Goal: Information Seeking & Learning: Find specific fact

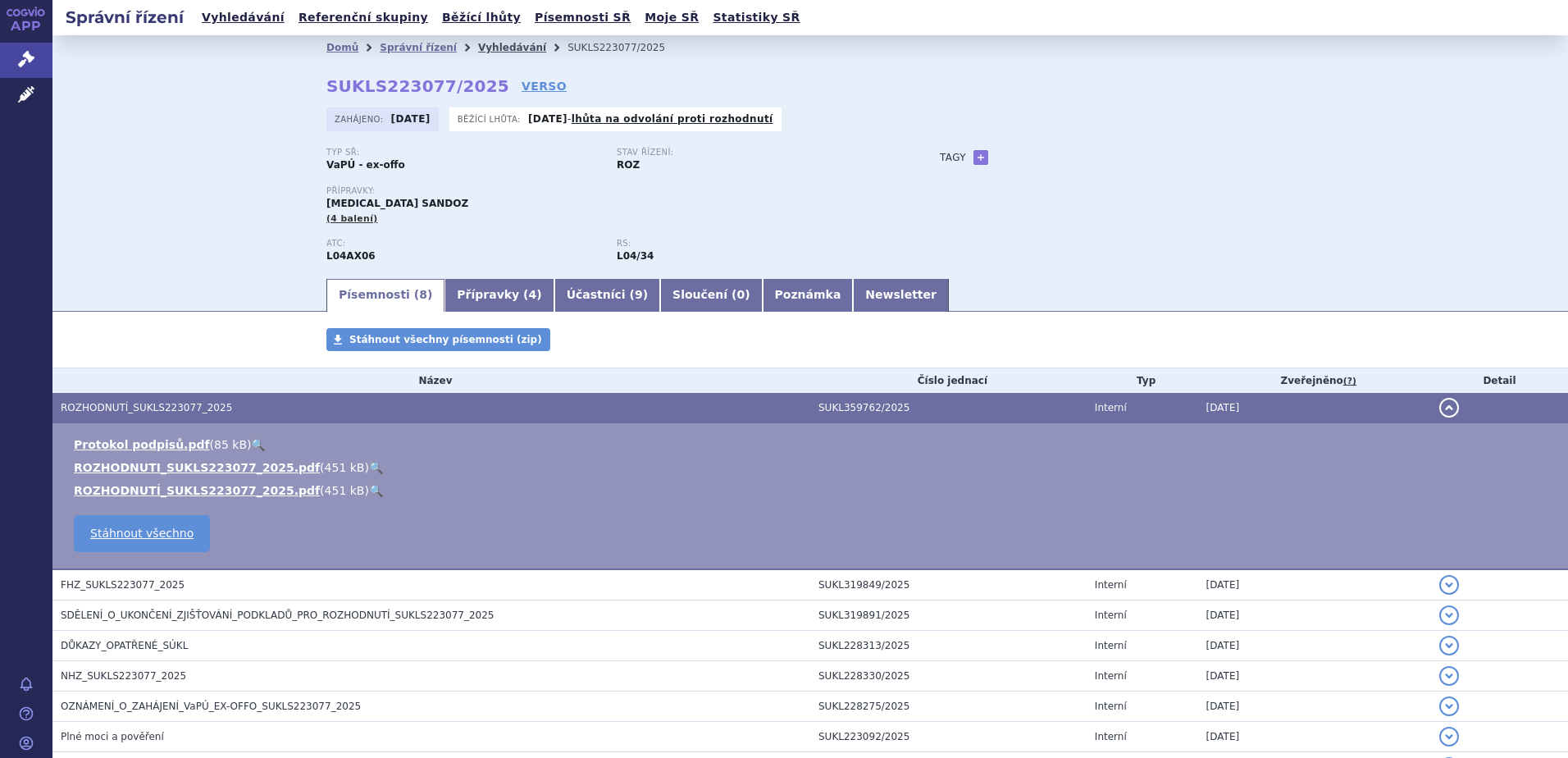
click at [479, 46] on link "Vyhledávání" at bounding box center [512, 48] width 68 height 12
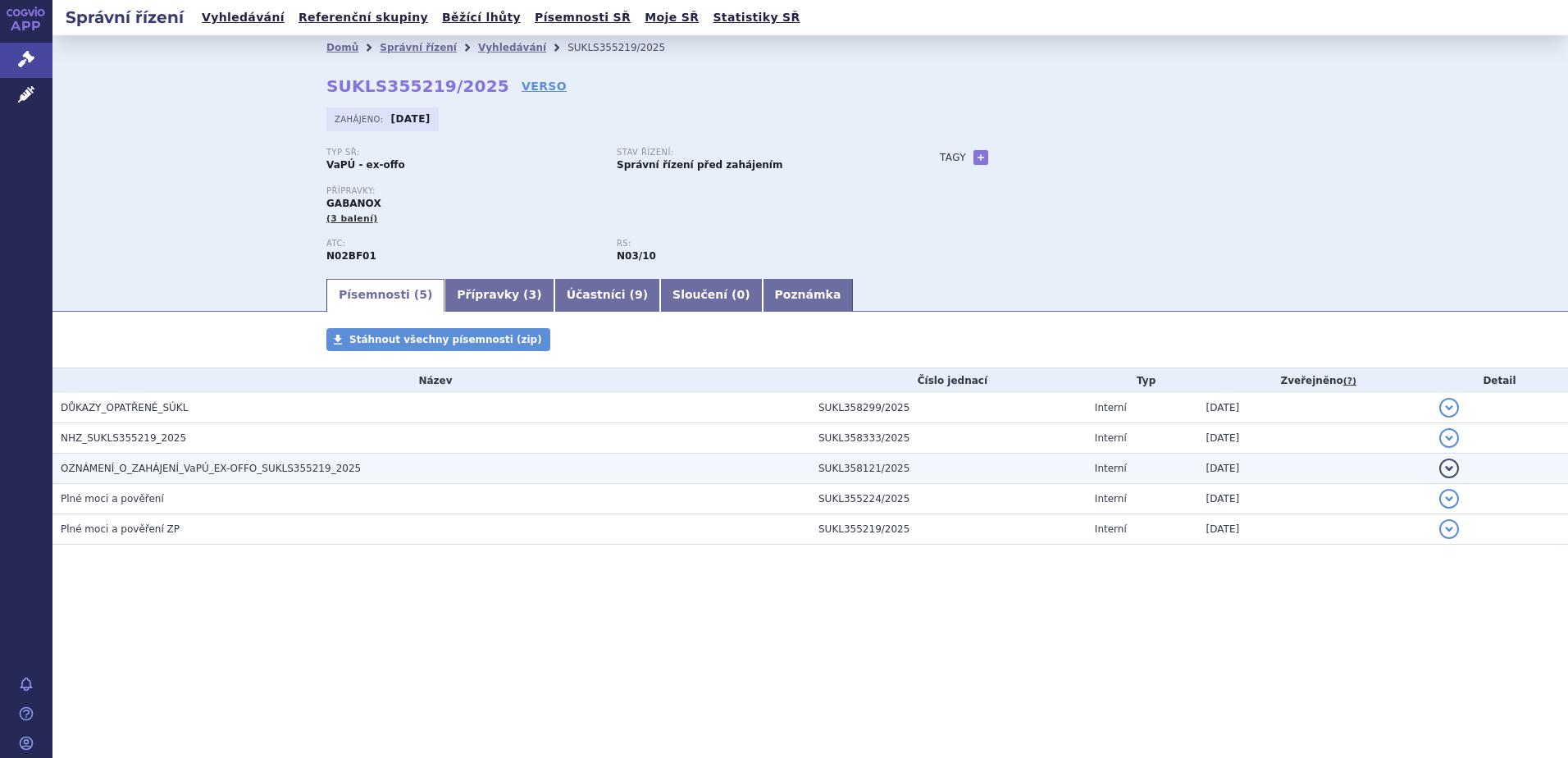
click at [169, 465] on span "OZNÁMENÍ_O_ZAHÁJENÍ_VaPÚ_EX-OFFO_SUKLS355219_2025" at bounding box center [211, 468] width 300 height 12
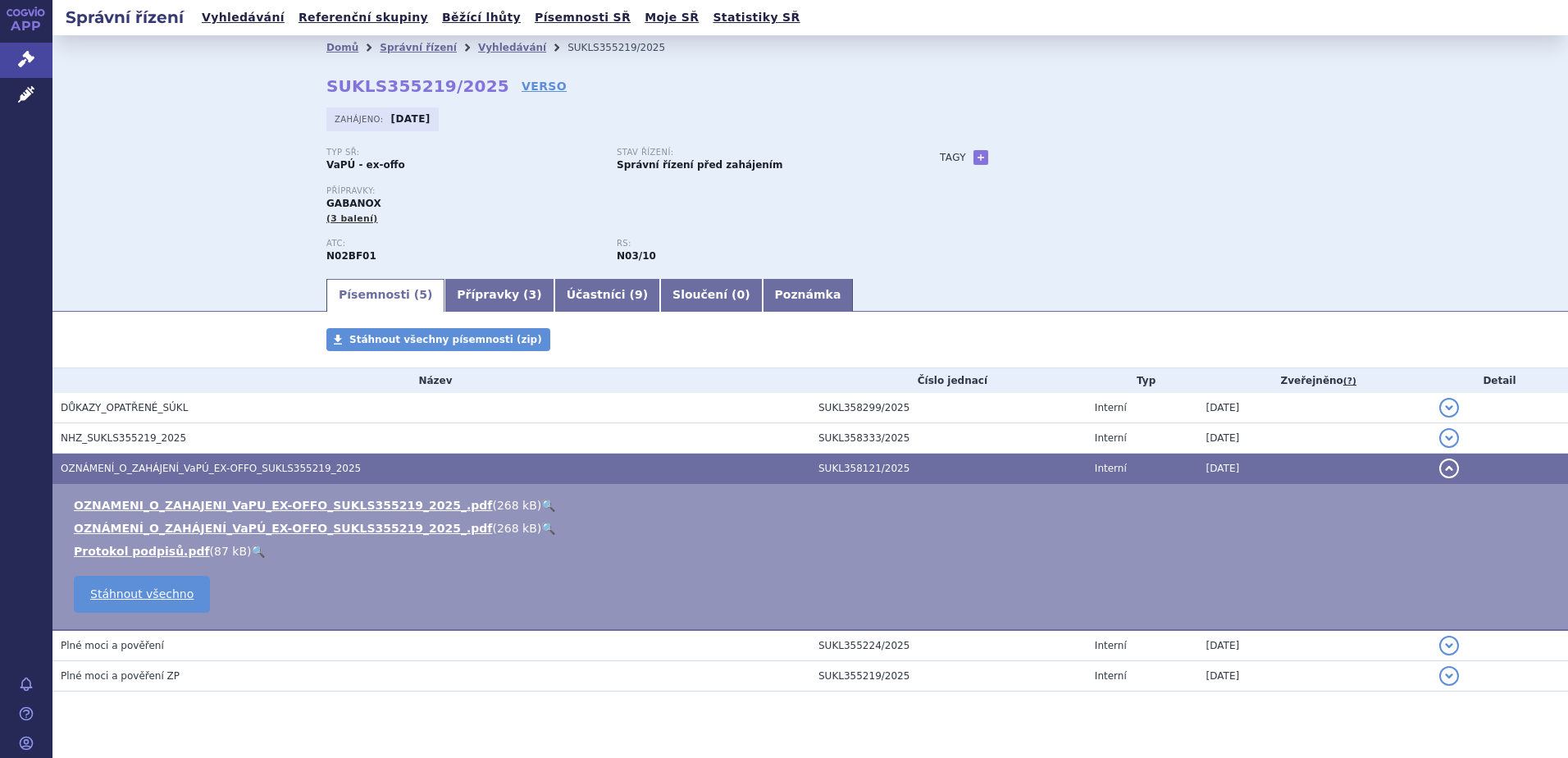
click at [541, 504] on link "🔍" at bounding box center [548, 505] width 14 height 13
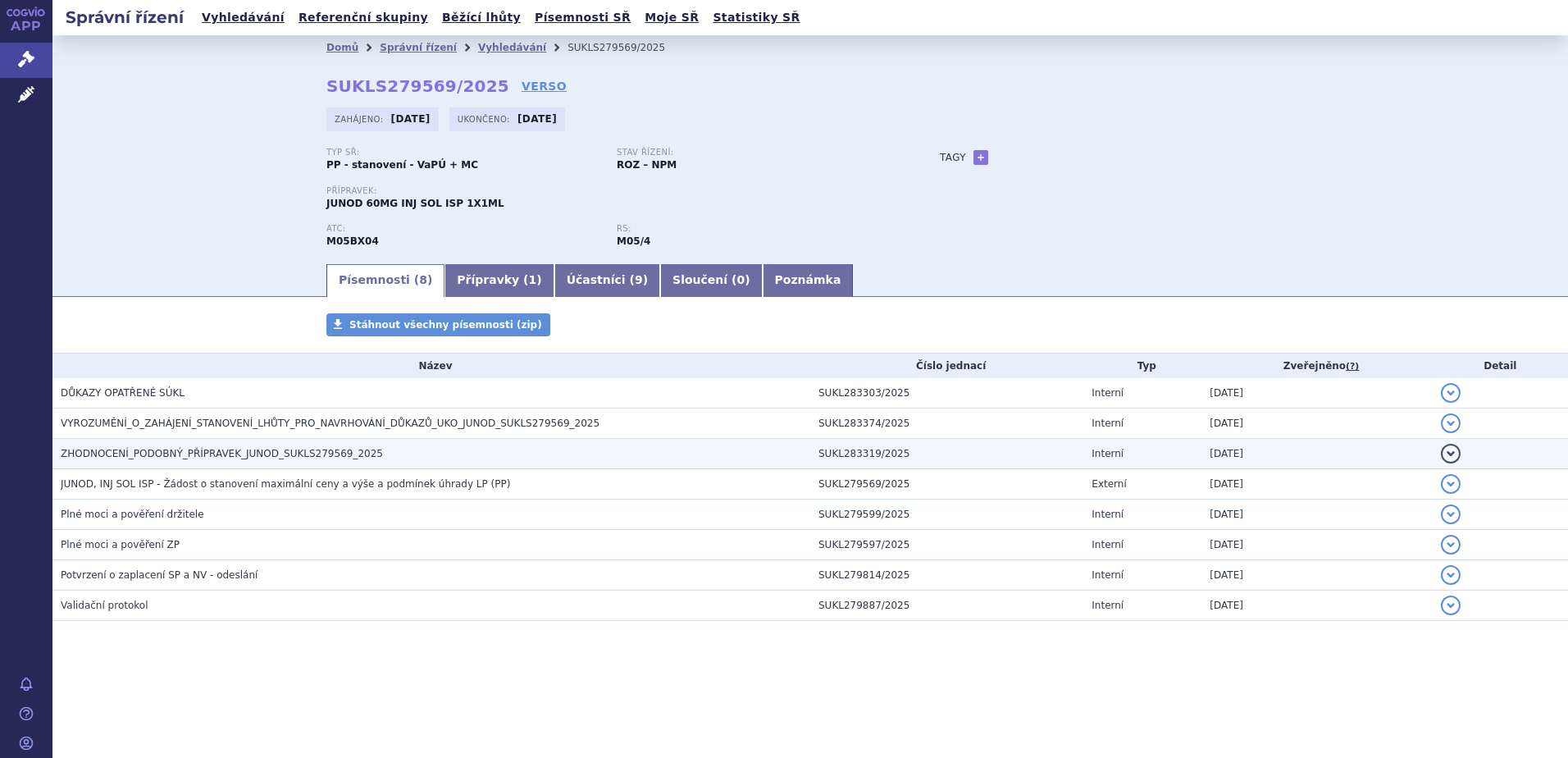
click at [234, 453] on span "ZHODNOCENÍ_PODOBNÝ_PŘÍPRAVEK_JUNOD_SUKLS279569_2025" at bounding box center [222, 453] width 322 height 12
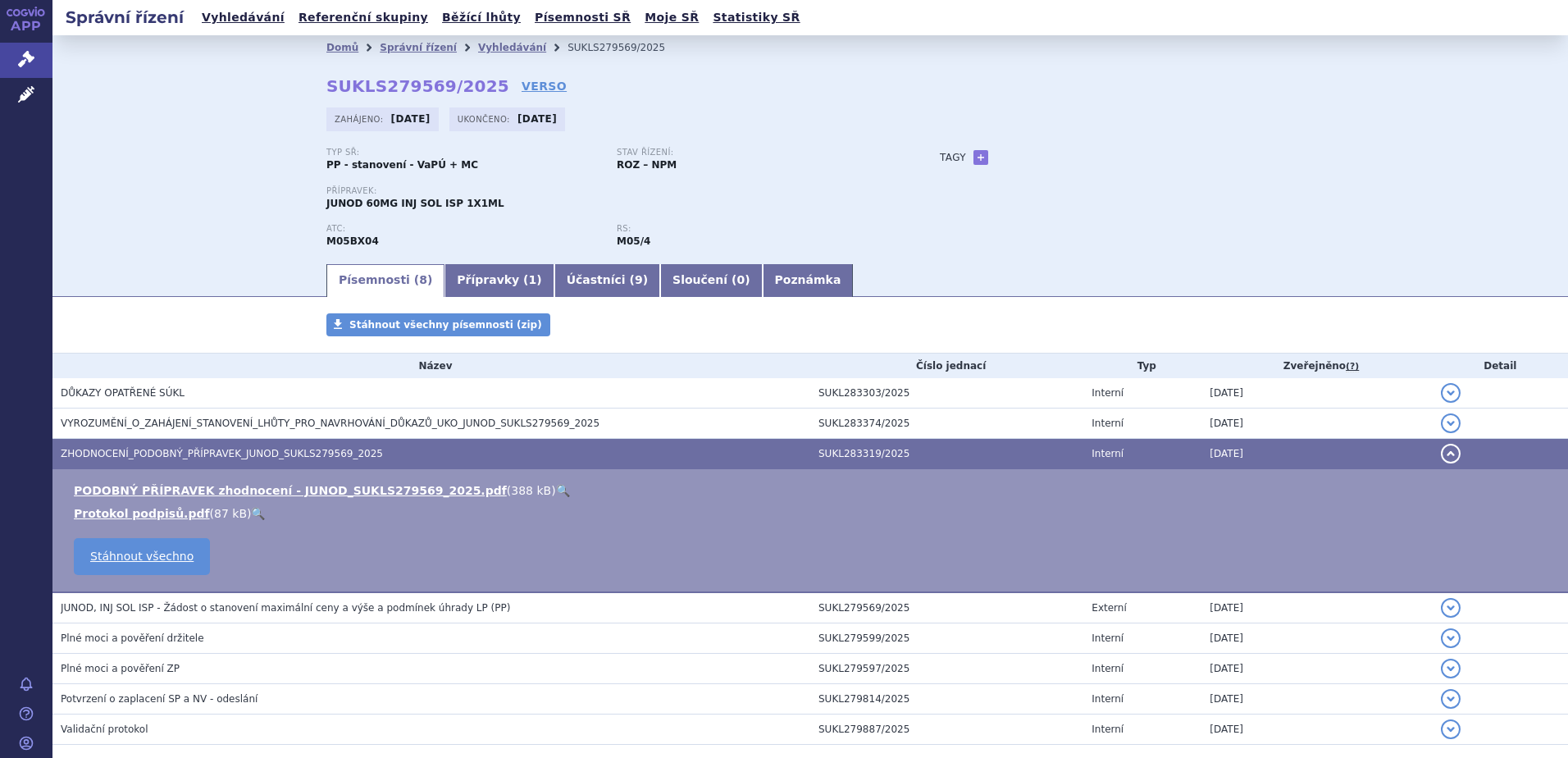
click at [556, 486] on link "🔍" at bounding box center [563, 490] width 14 height 13
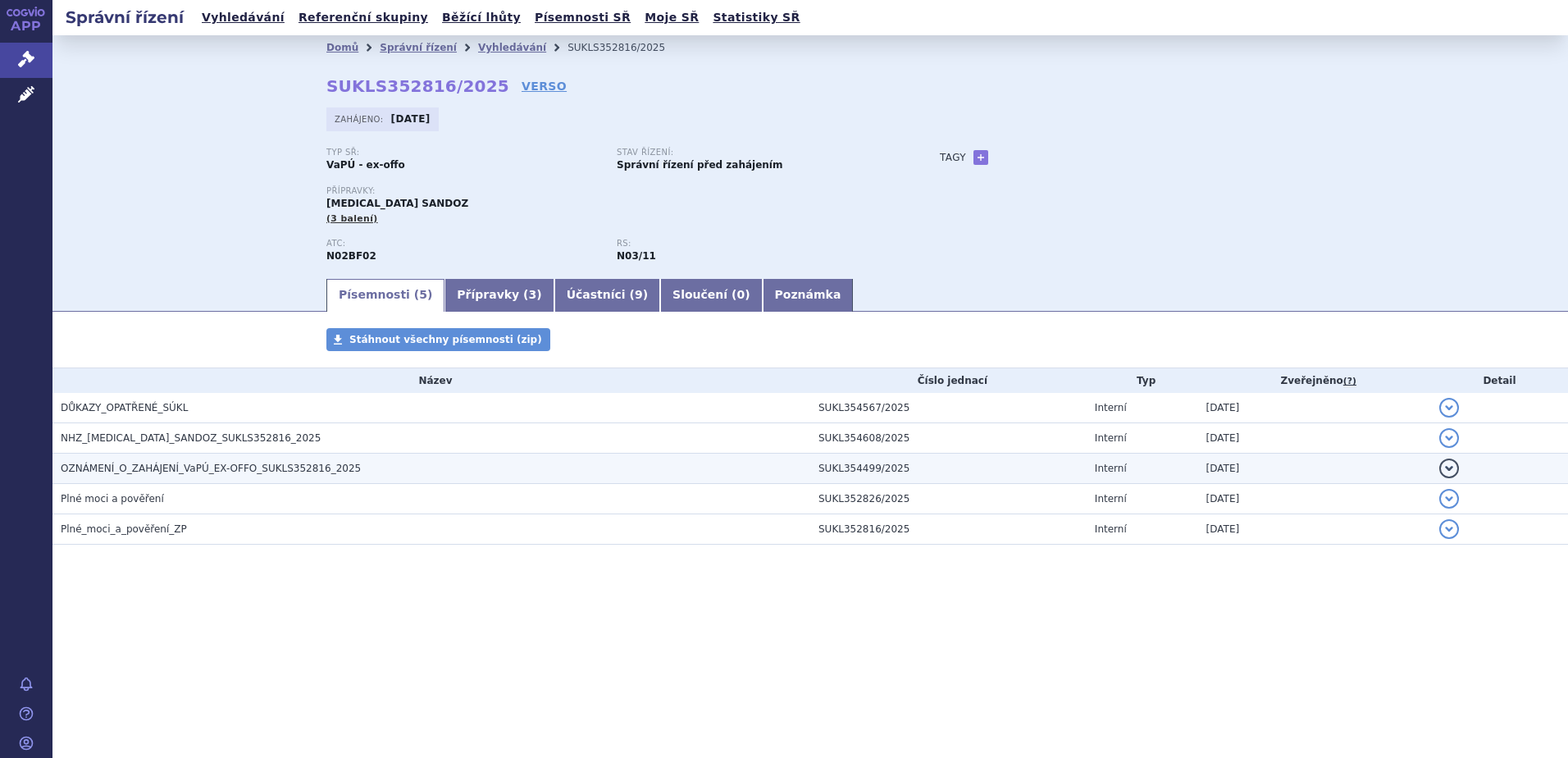
click at [230, 466] on span "OZNÁMENÍ_O_ZAHÁJENÍ_VaPÚ_EX-OFFO_SUKLS352816_2025" at bounding box center [211, 468] width 300 height 12
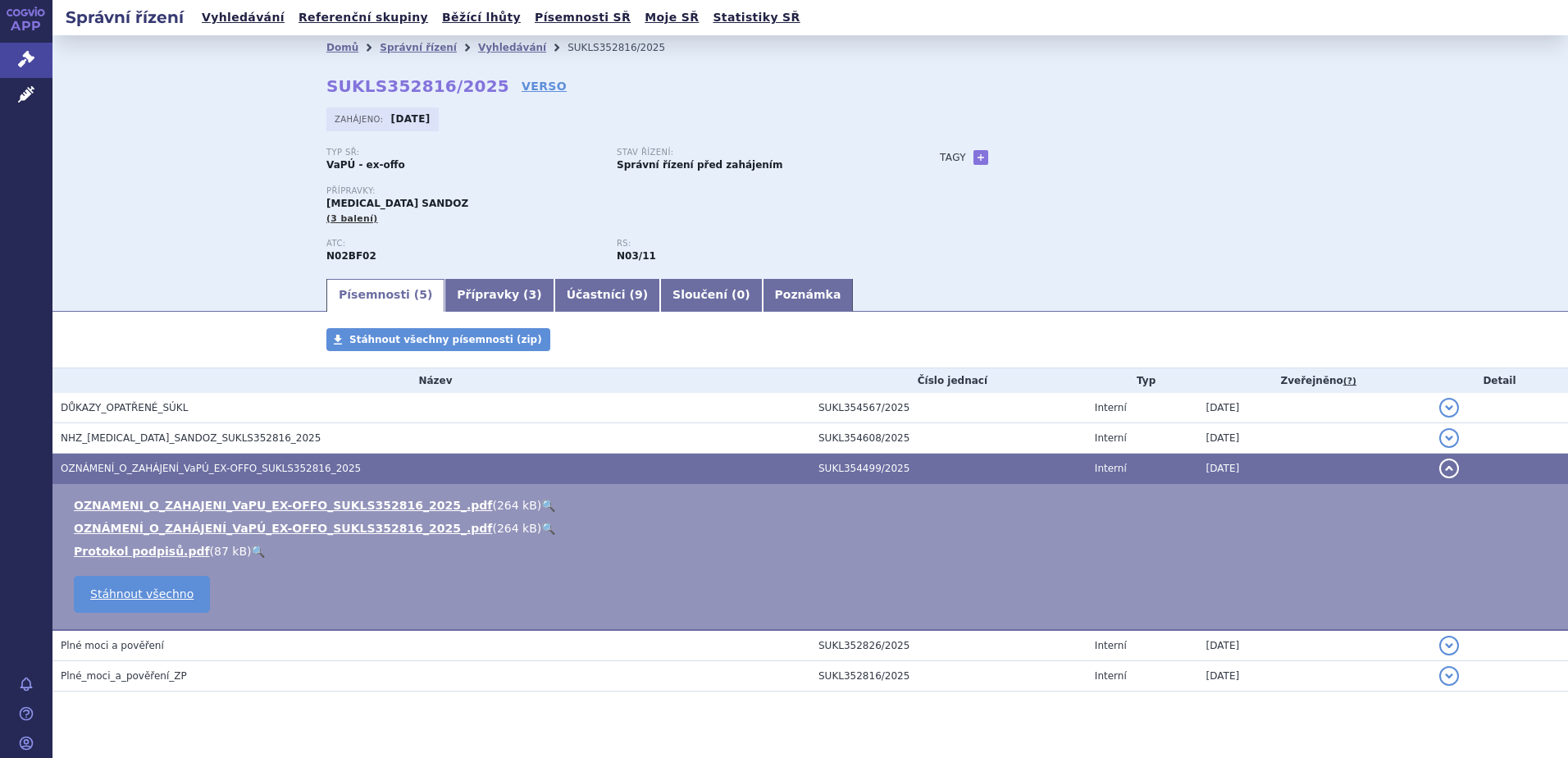
click at [541, 502] on link "🔍" at bounding box center [548, 505] width 14 height 13
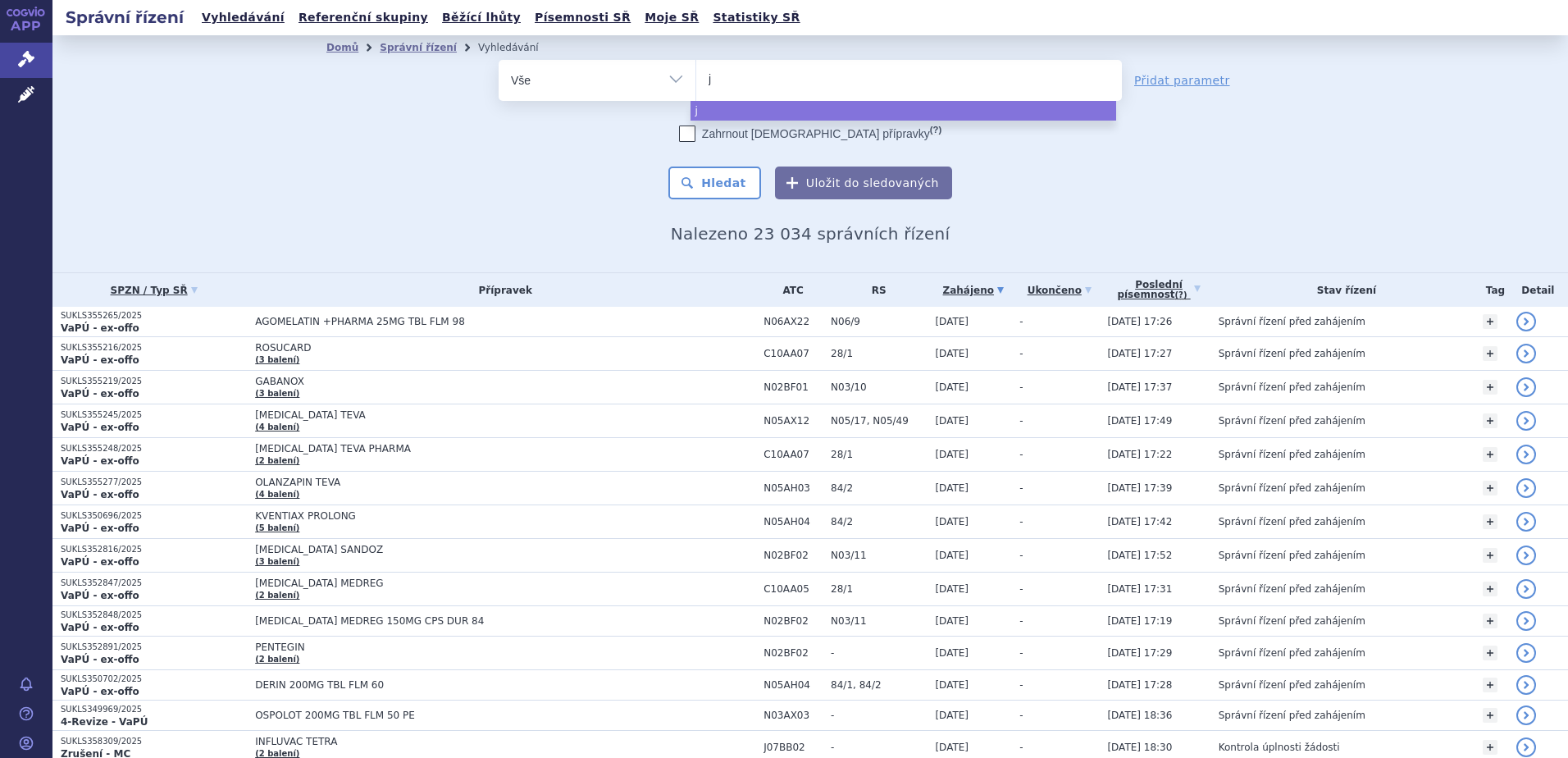
type input "ju"
type input "jubb"
type input "jubbon"
type input "jubbont"
type input "jubbonti"
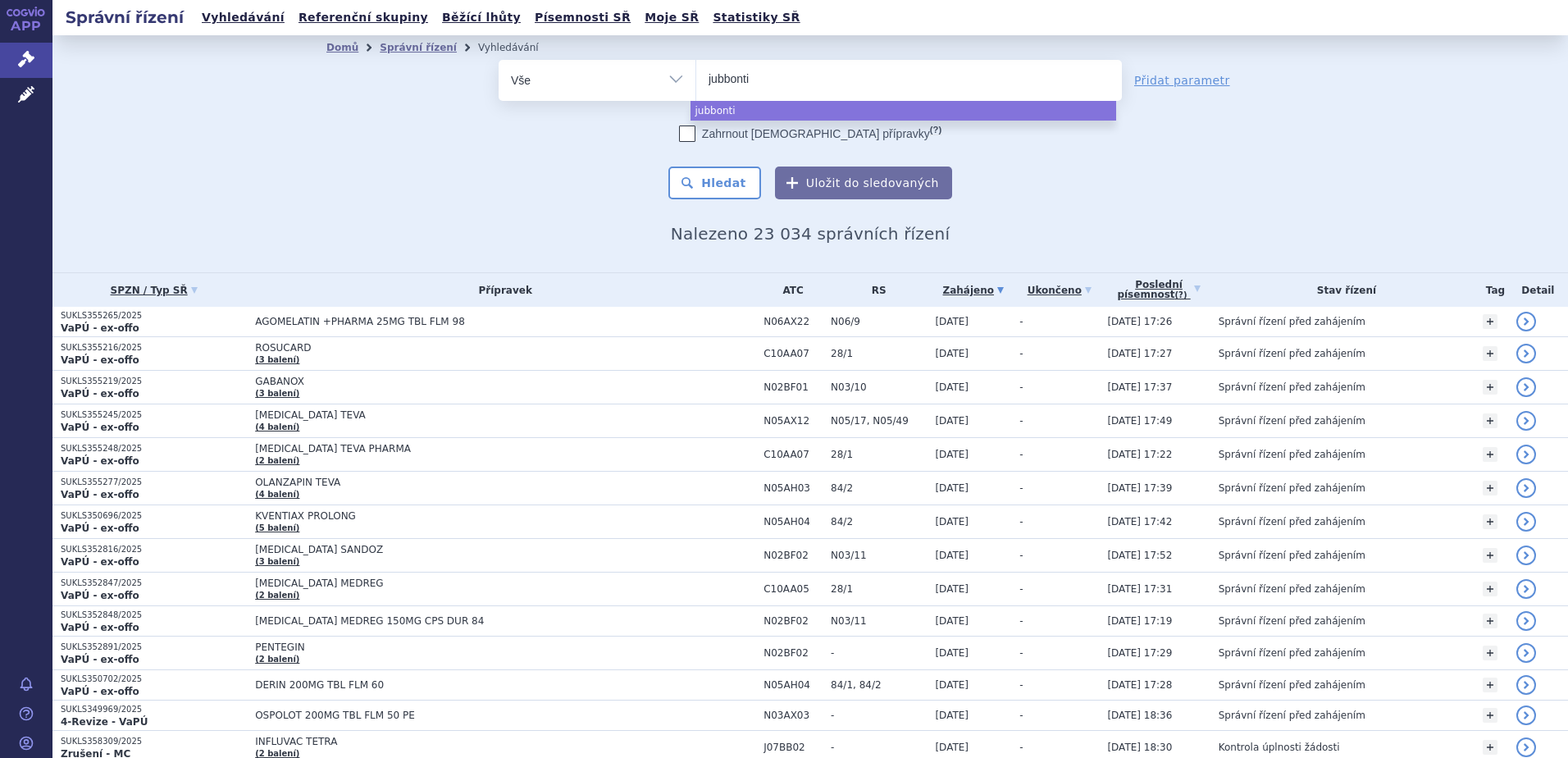
select select "jubbonti"
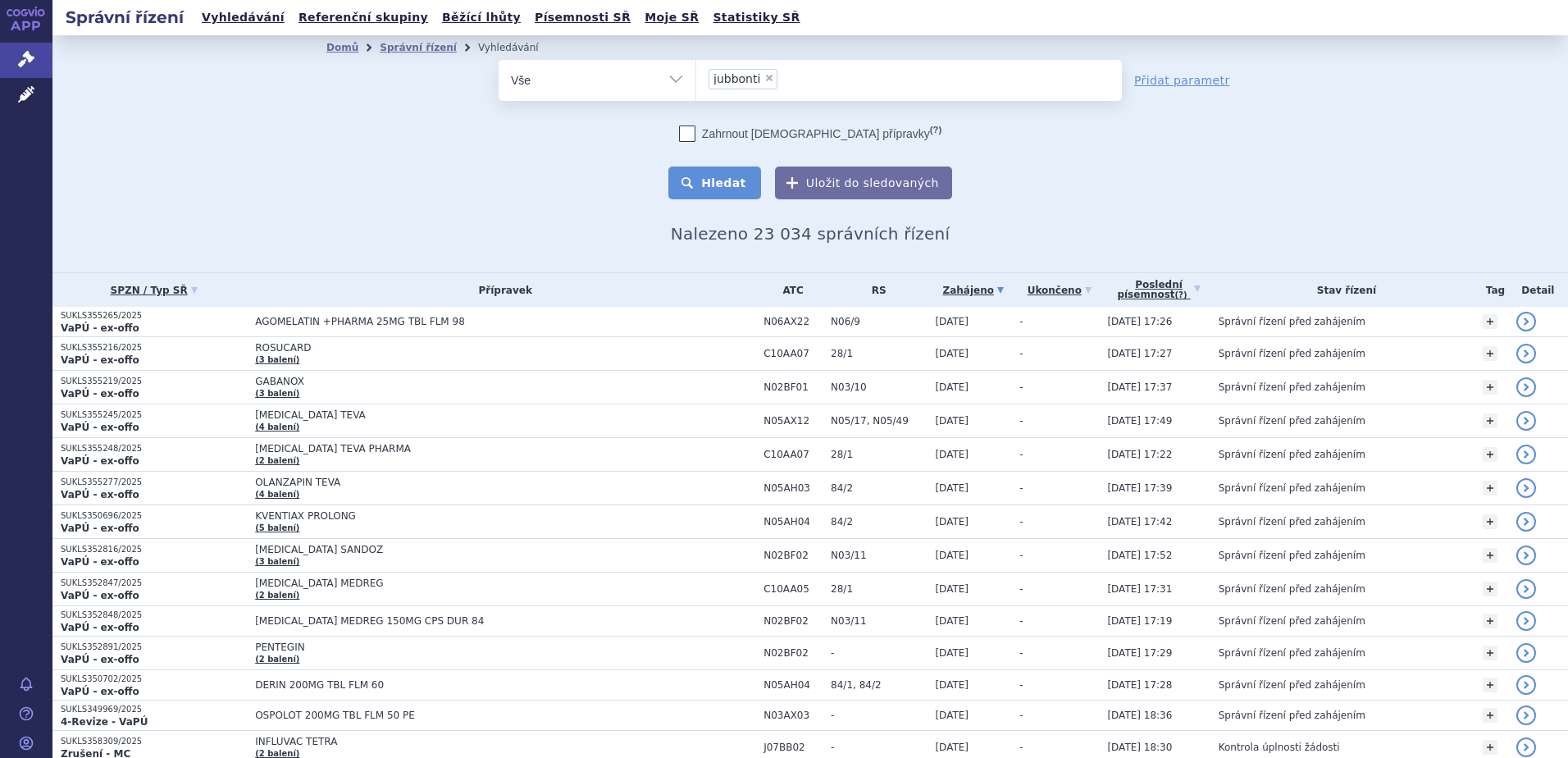
click at [733, 187] on button "Hledat" at bounding box center [714, 183] width 93 height 32
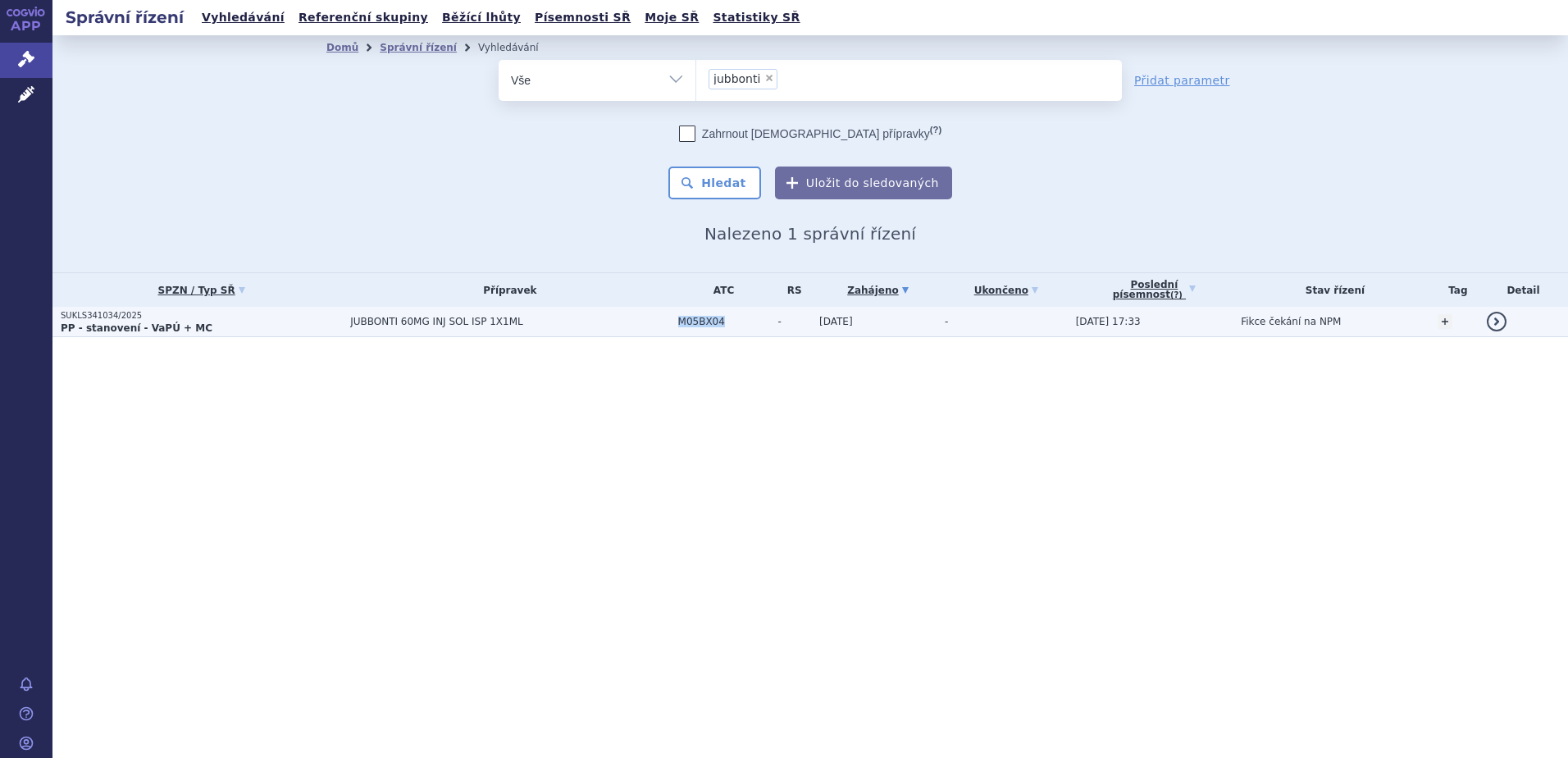
drag, startPoint x: 667, startPoint y: 321, endPoint x: 713, endPoint y: 328, distance: 46.5
click at [713, 328] on td "M05BX04" at bounding box center [719, 322] width 100 height 31
copy span "M05BX04"
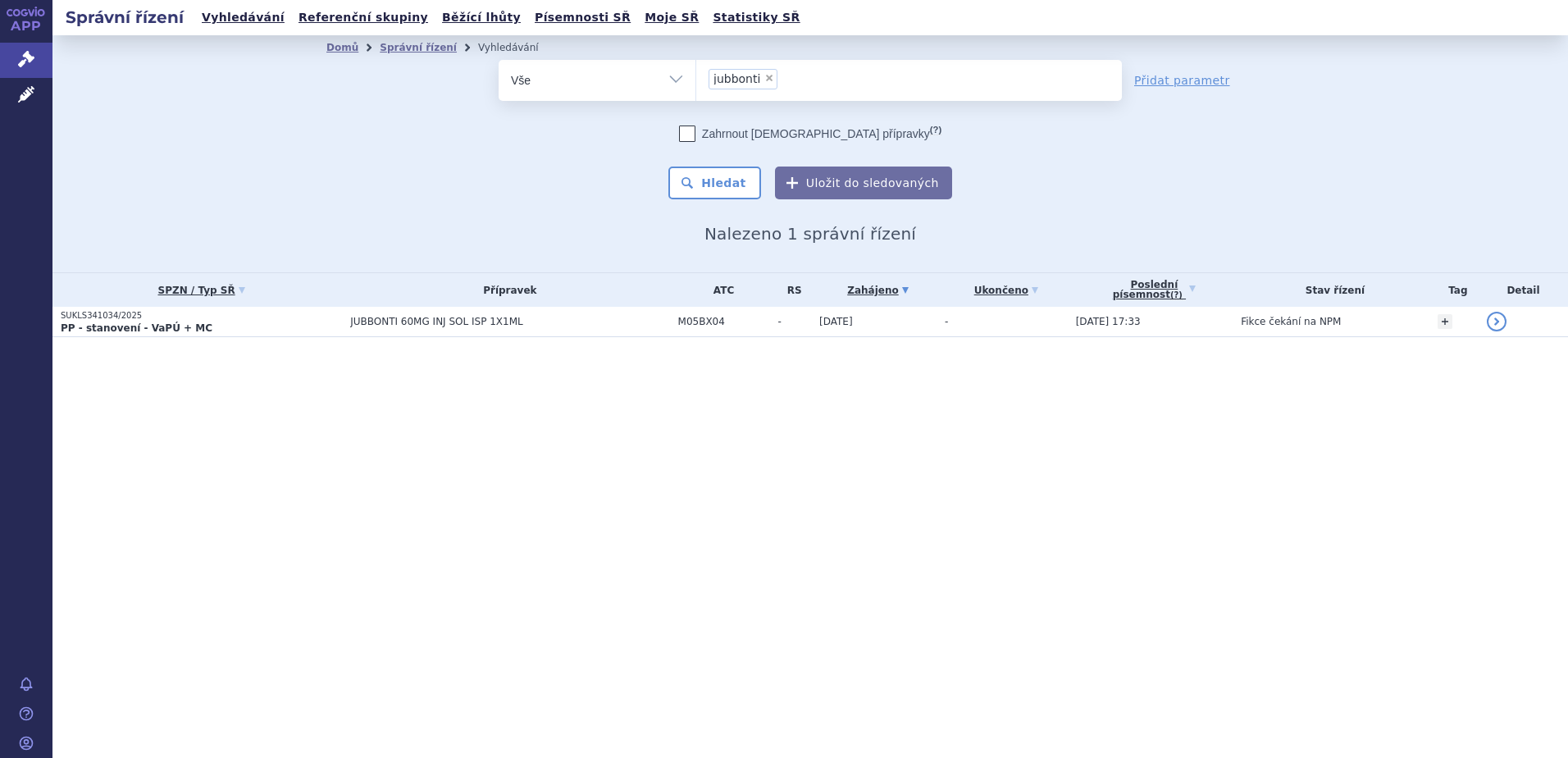
click at [769, 75] on span "×" at bounding box center [769, 77] width 10 height 10
click at [696, 75] on select "jubbonti" at bounding box center [696, 80] width 1 height 41
select select
type input "M05BX04"
select select "M05BX04"
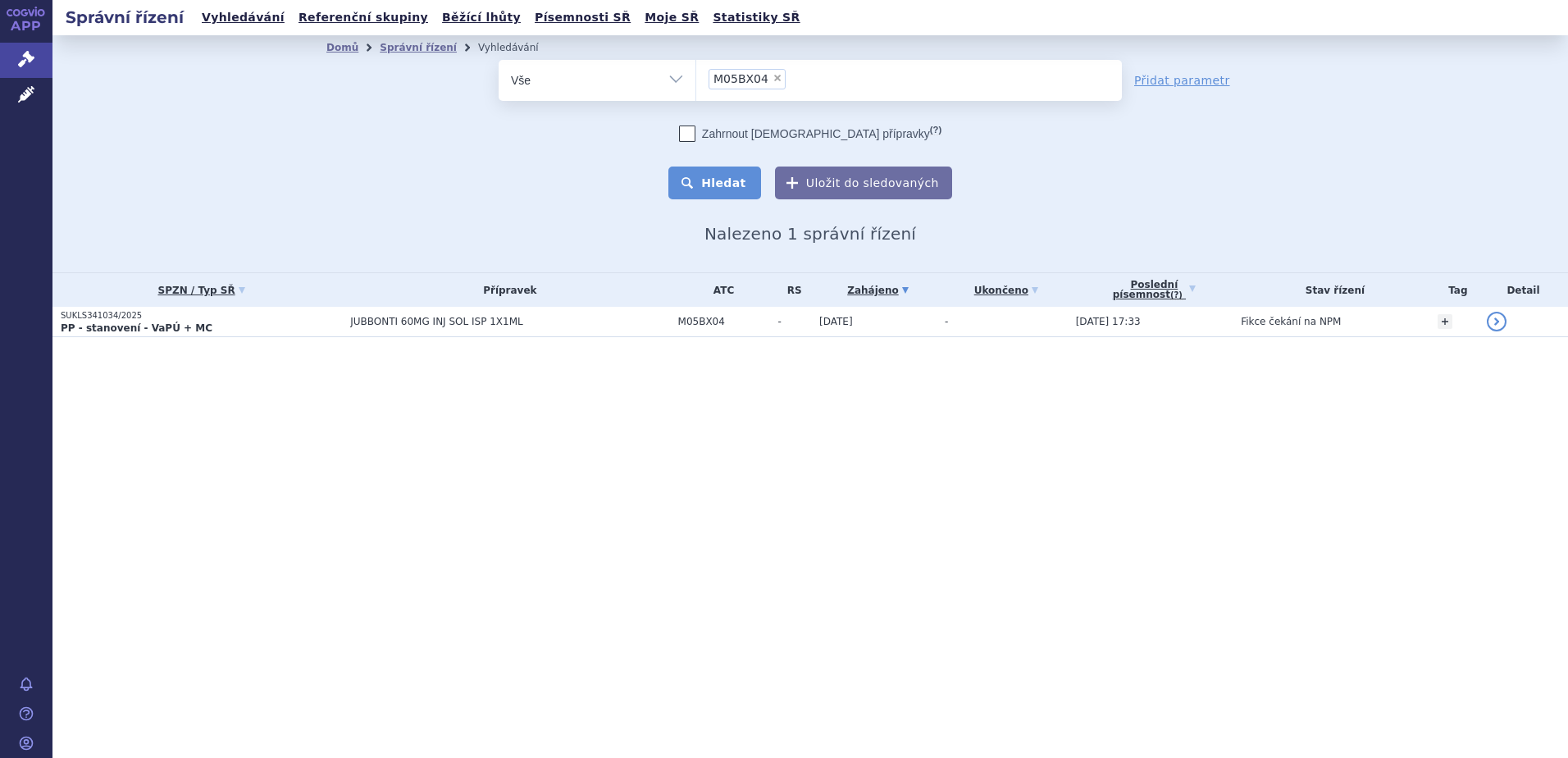
click at [735, 173] on button "Hledat" at bounding box center [714, 183] width 93 height 32
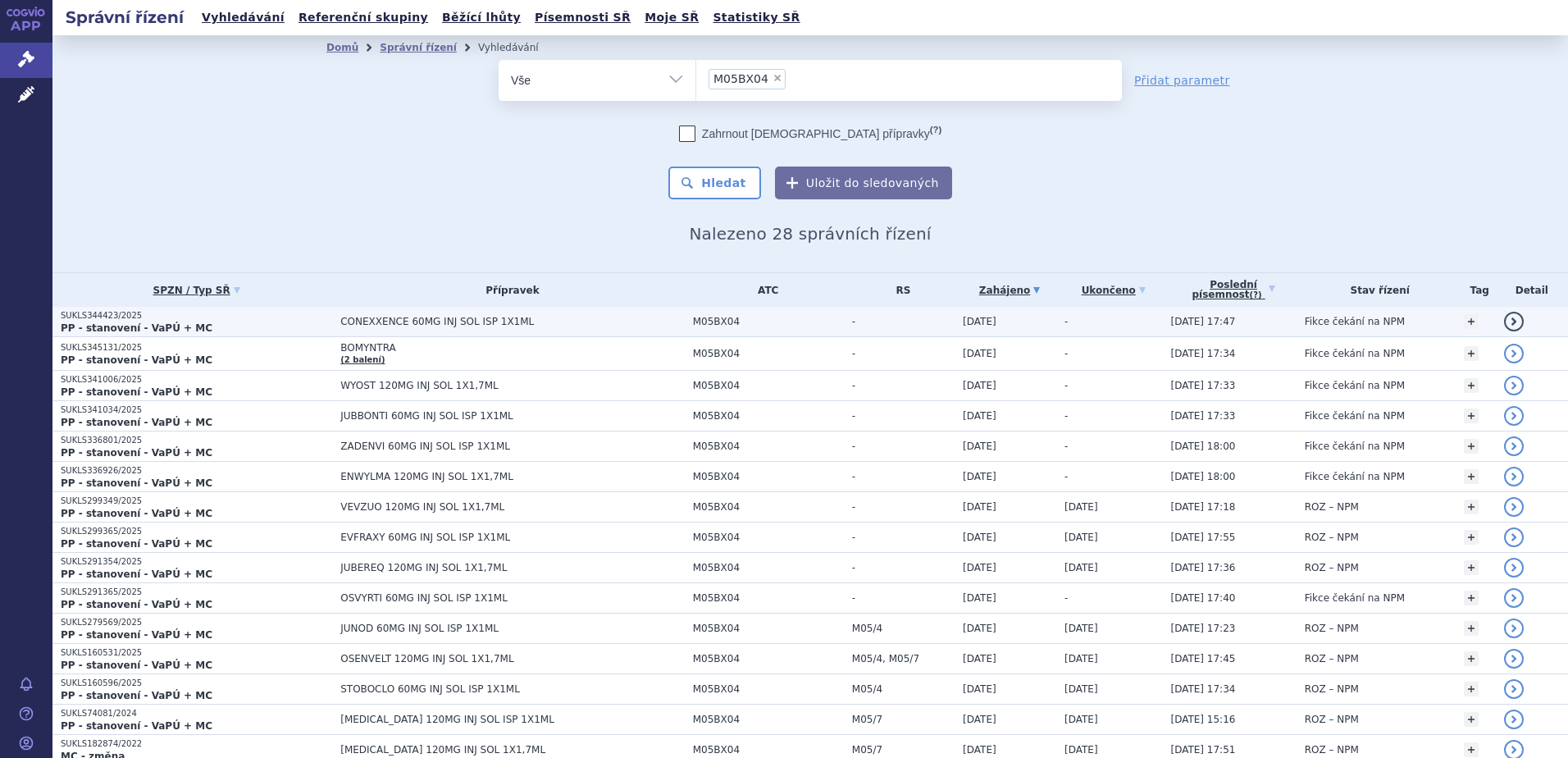
click at [463, 325] on span "CONEXXENCE 60MG INJ SOL ISP 1X1ML" at bounding box center [512, 321] width 343 height 12
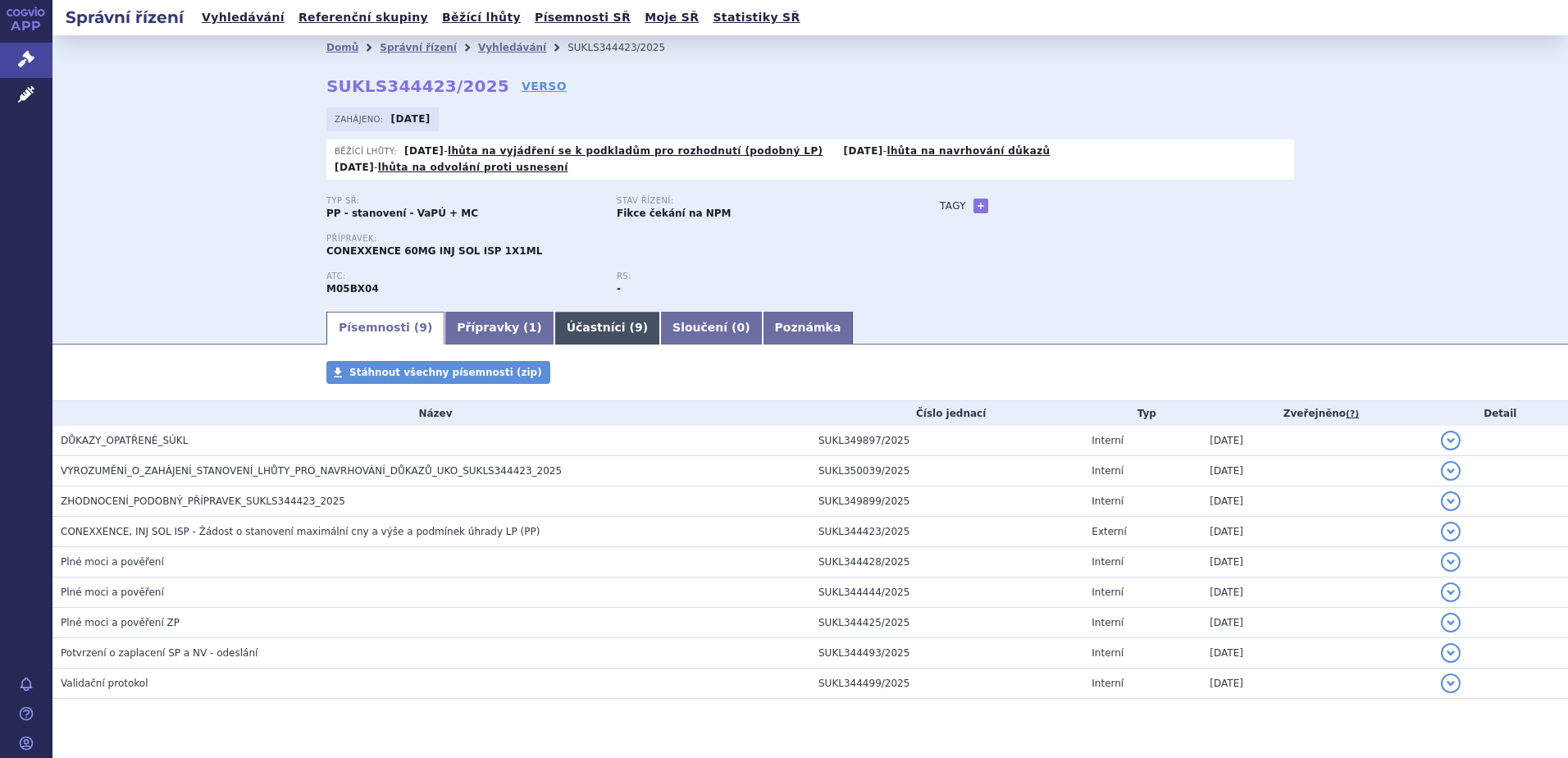
click at [561, 315] on link "Účastníci ( 9 )" at bounding box center [608, 328] width 106 height 32
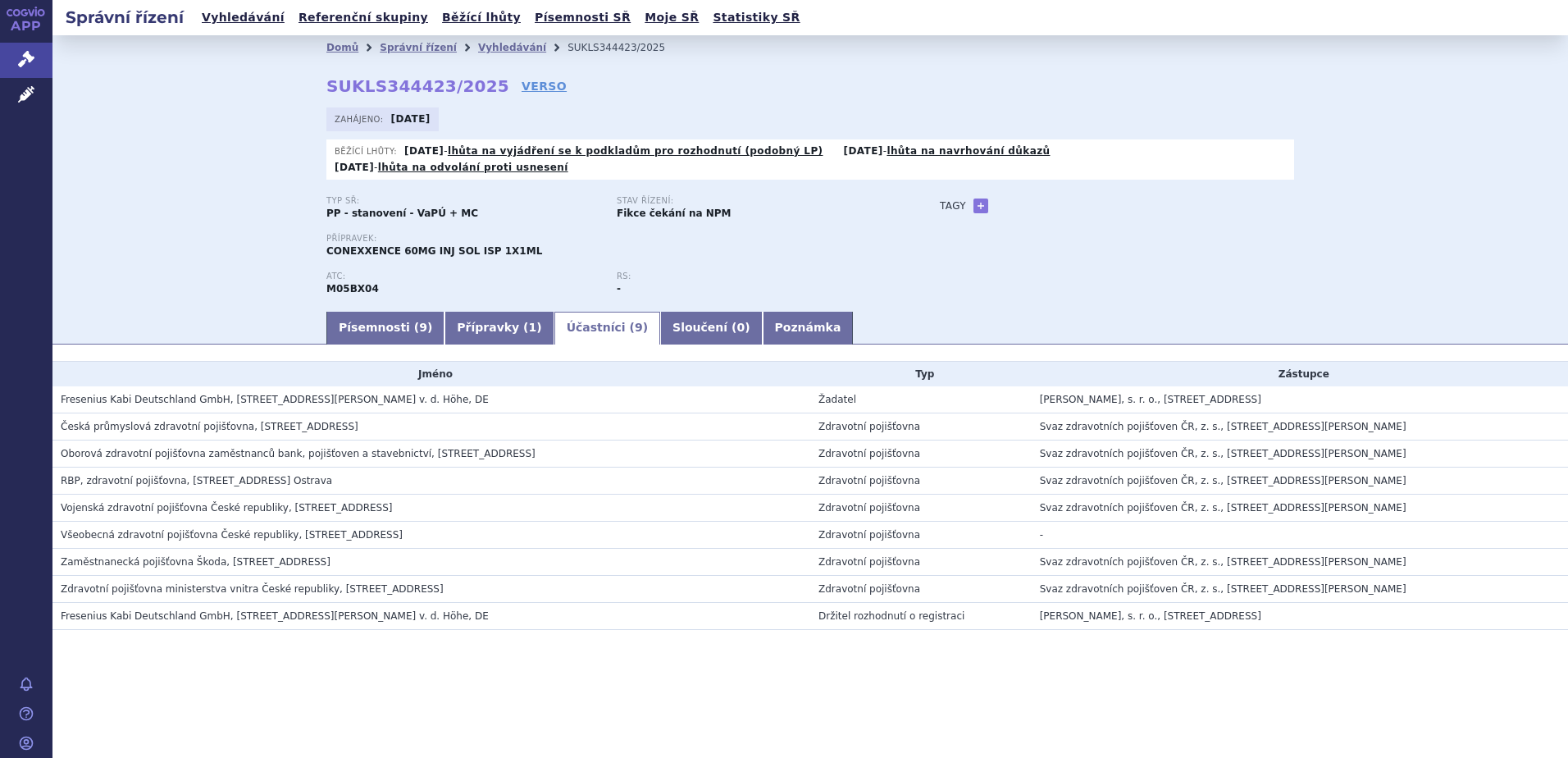
drag, startPoint x: 377, startPoint y: 311, endPoint x: 254, endPoint y: 305, distance: 123.1
click at [377, 313] on link "Písemnosti ( 9 )" at bounding box center [385, 328] width 118 height 32
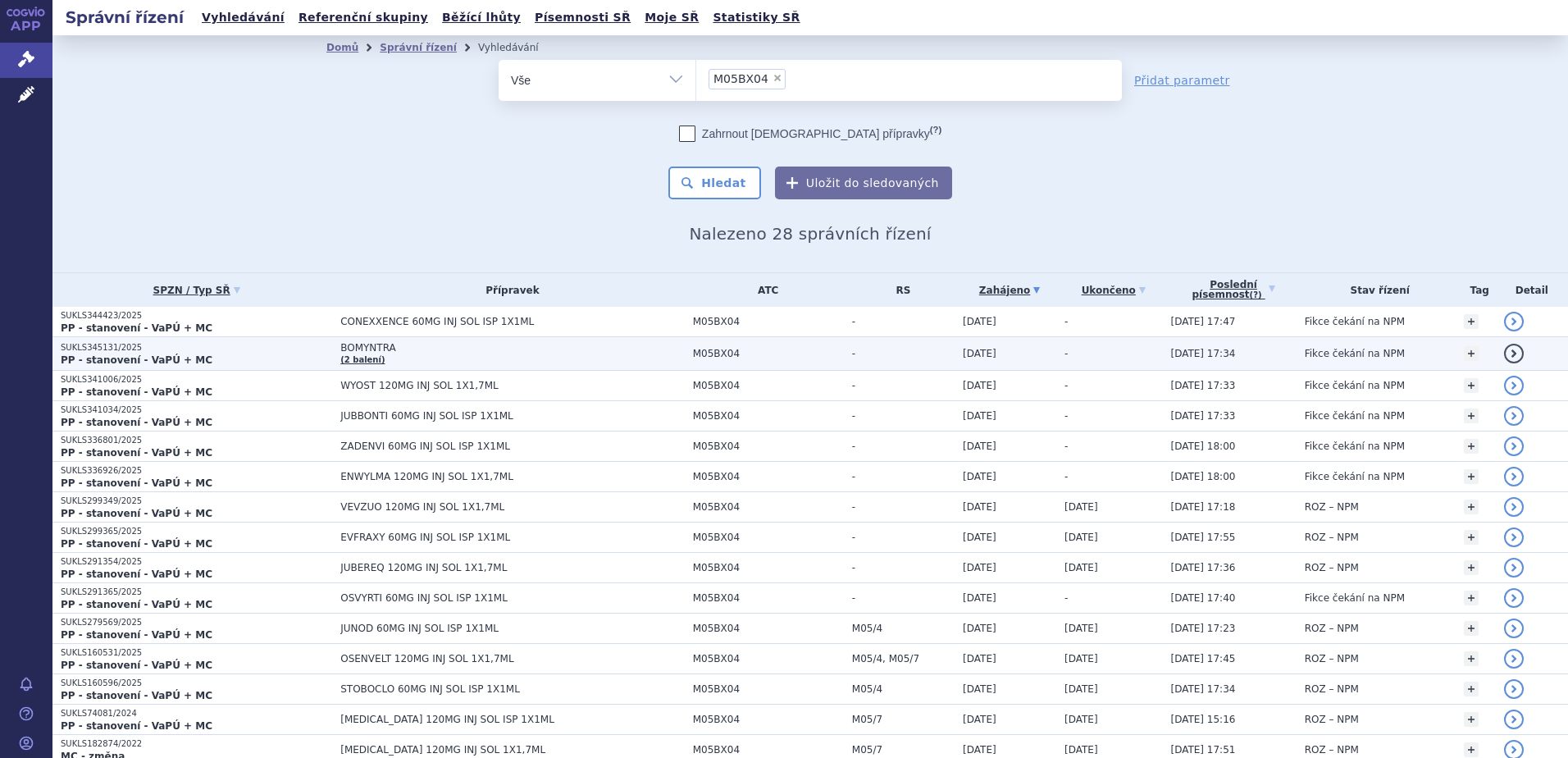
click at [373, 351] on span "BOMYNTRA" at bounding box center [512, 347] width 343 height 12
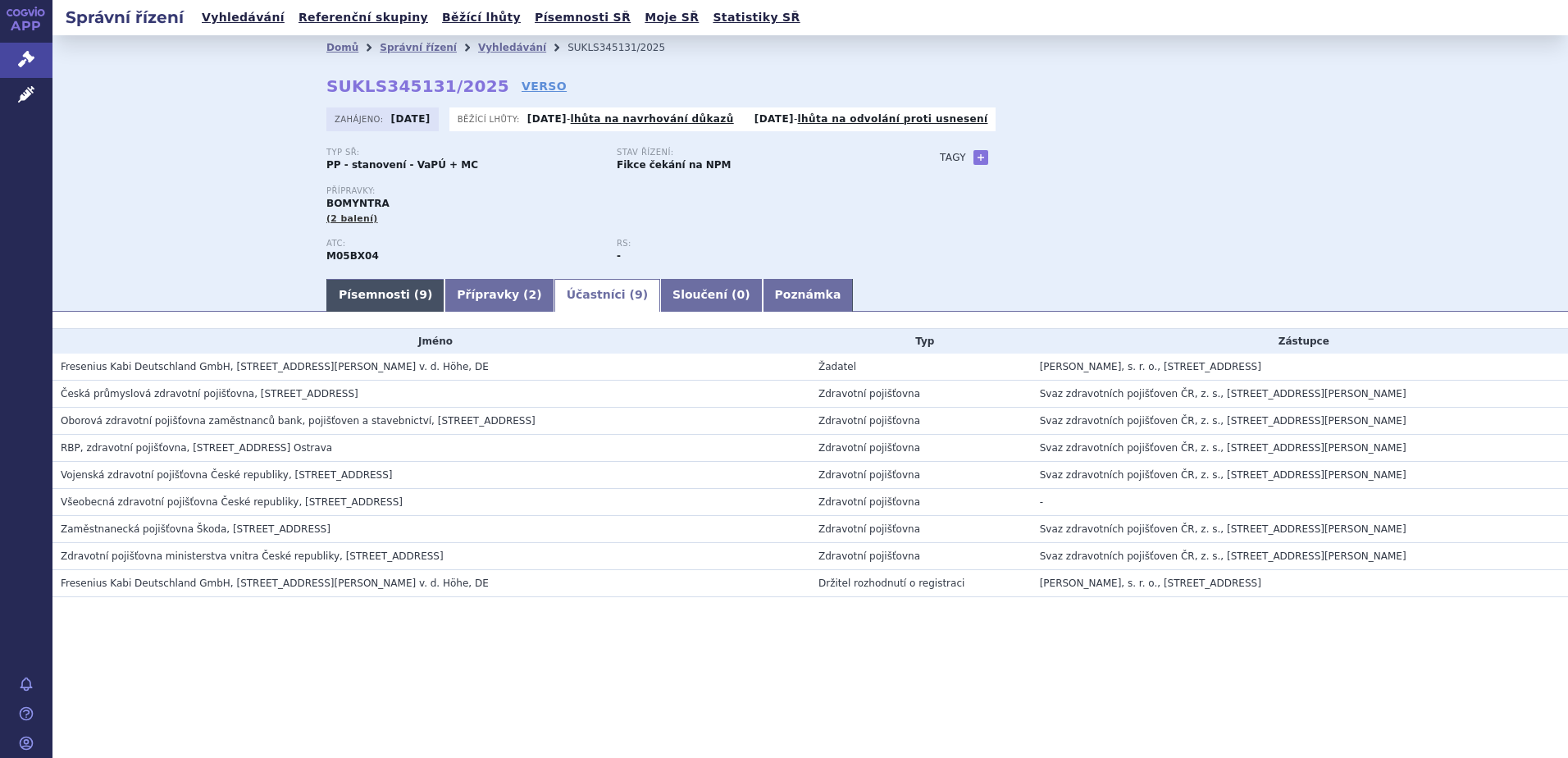
click at [379, 300] on link "Písemnosti ( 9 )" at bounding box center [385, 295] width 118 height 32
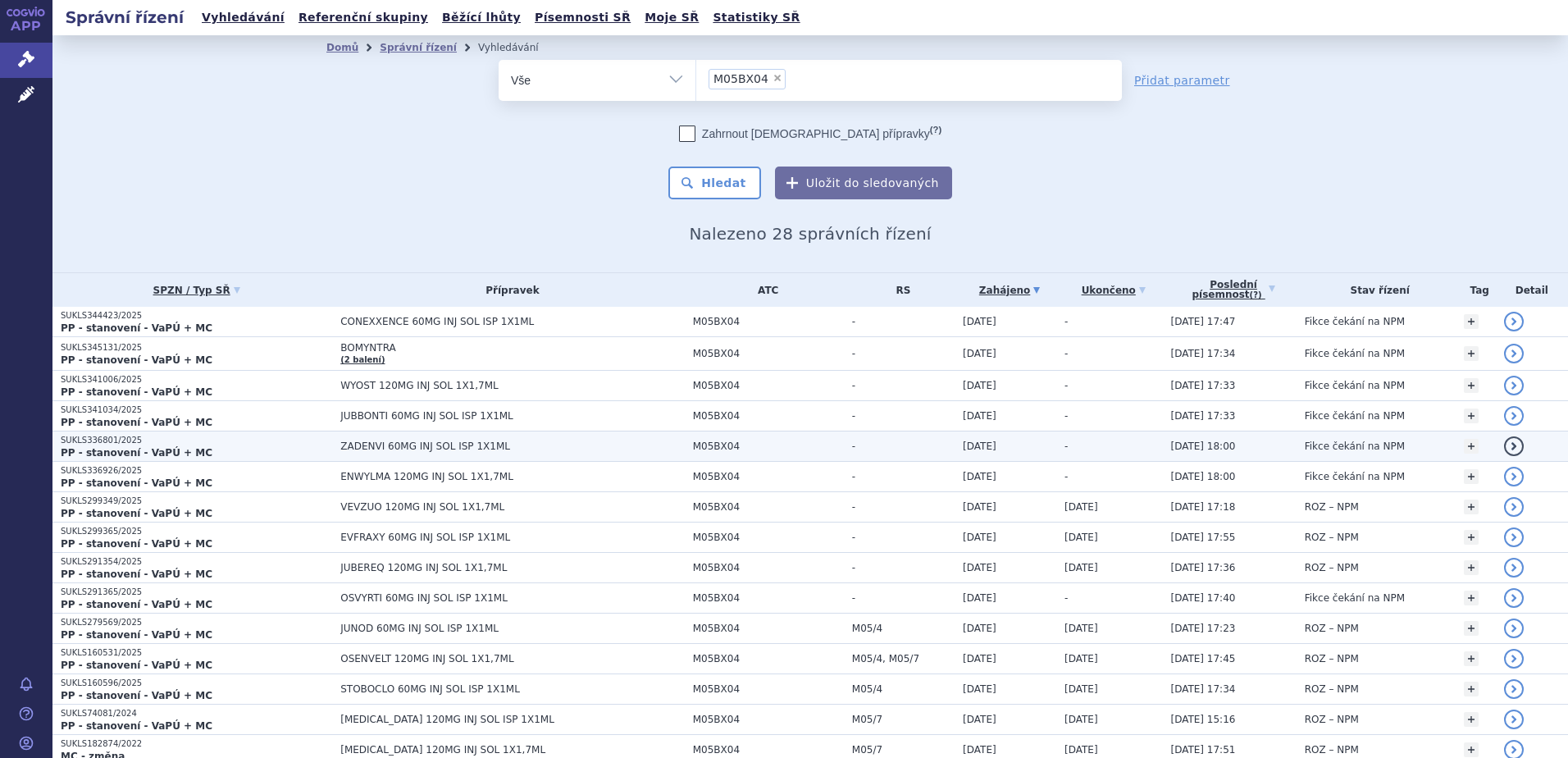
click at [361, 453] on td "ZADENVI 60MG INJ SOL ISP 1X1ML" at bounding box center [507, 447] width 352 height 31
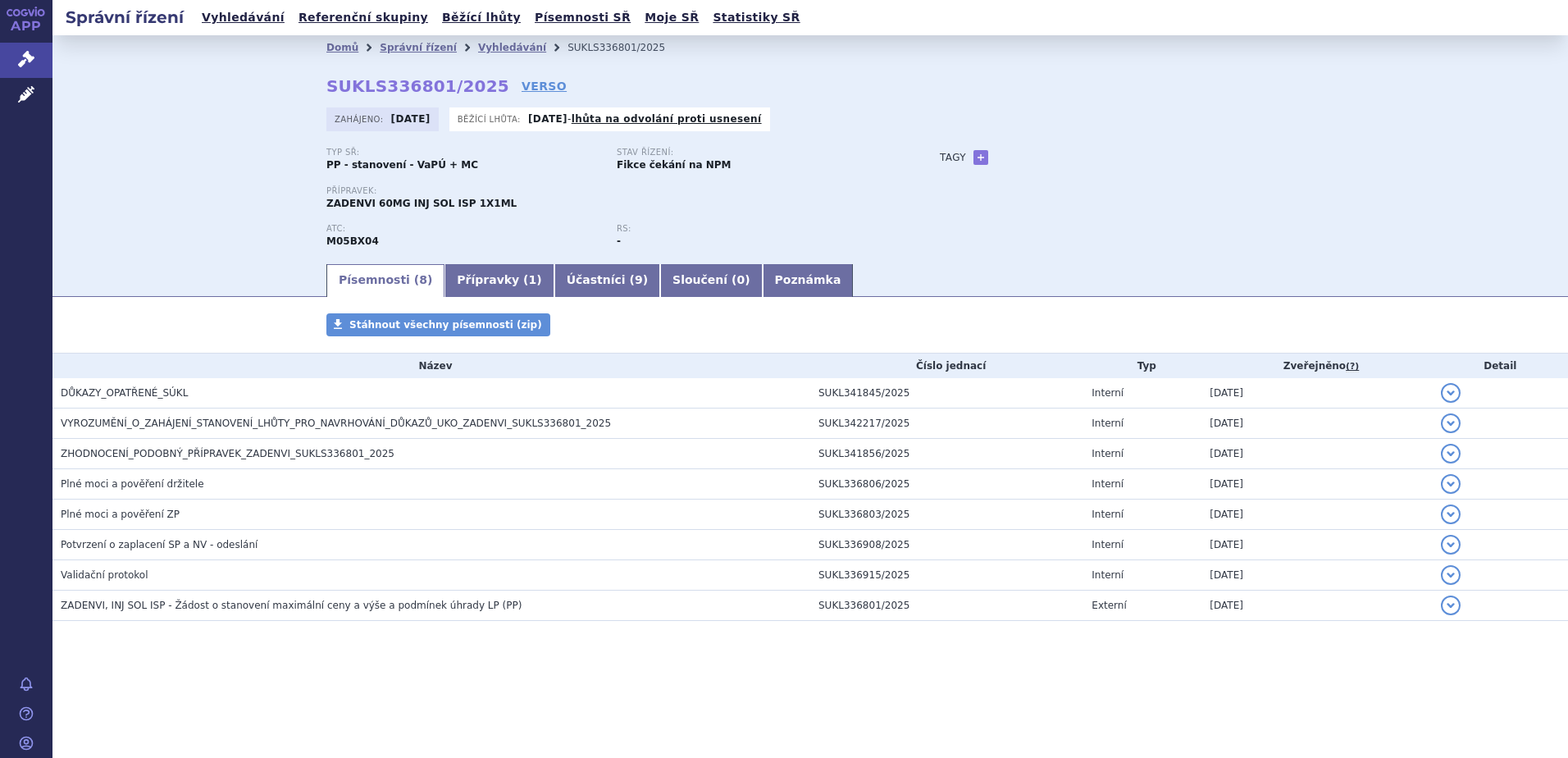
click at [555, 284] on link "Účastníci ( 9 )" at bounding box center [608, 281] width 106 height 32
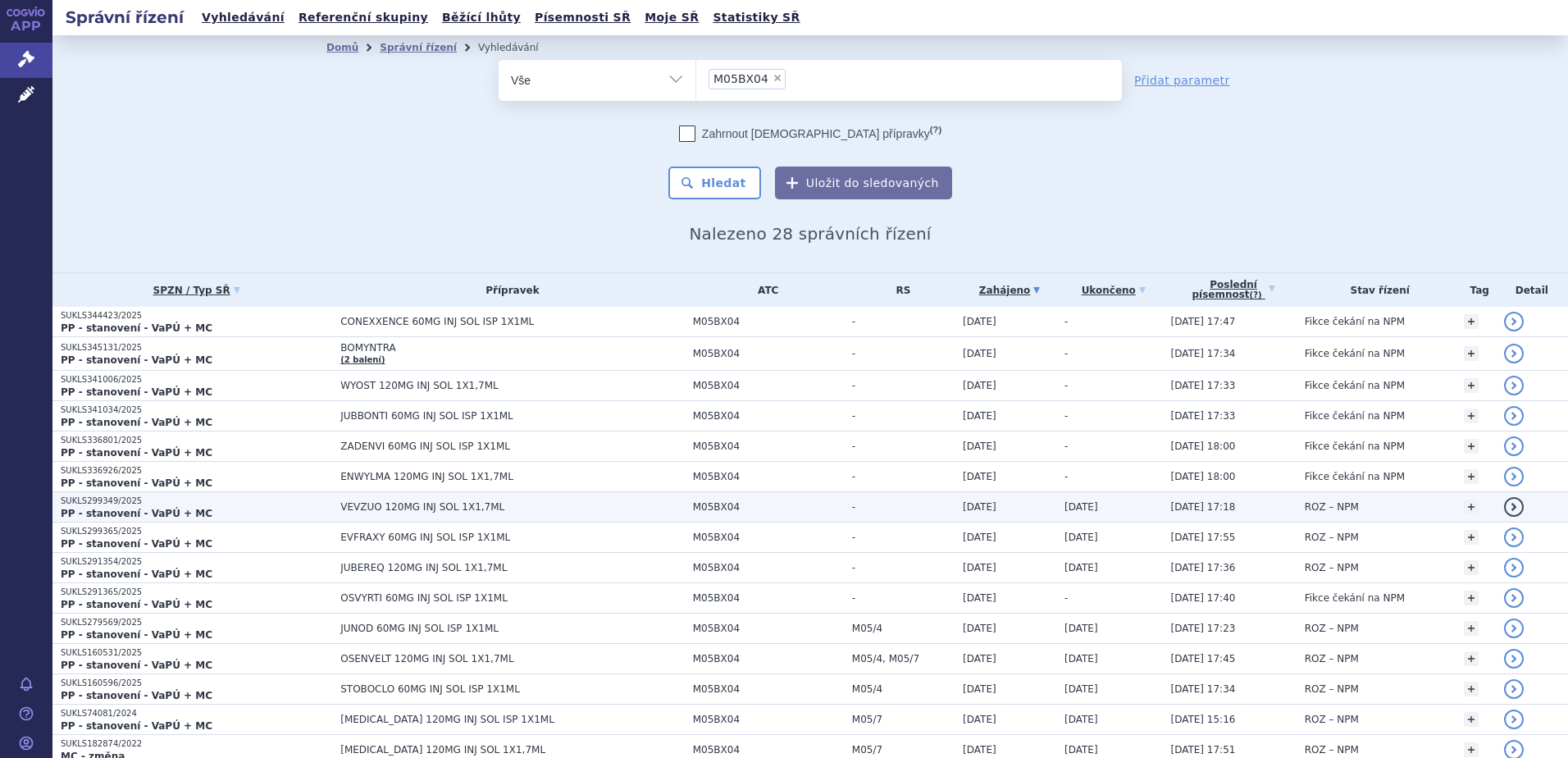
click at [413, 503] on span "VEVZUO 120MG INJ SOL 1X1,7ML" at bounding box center [512, 506] width 343 height 12
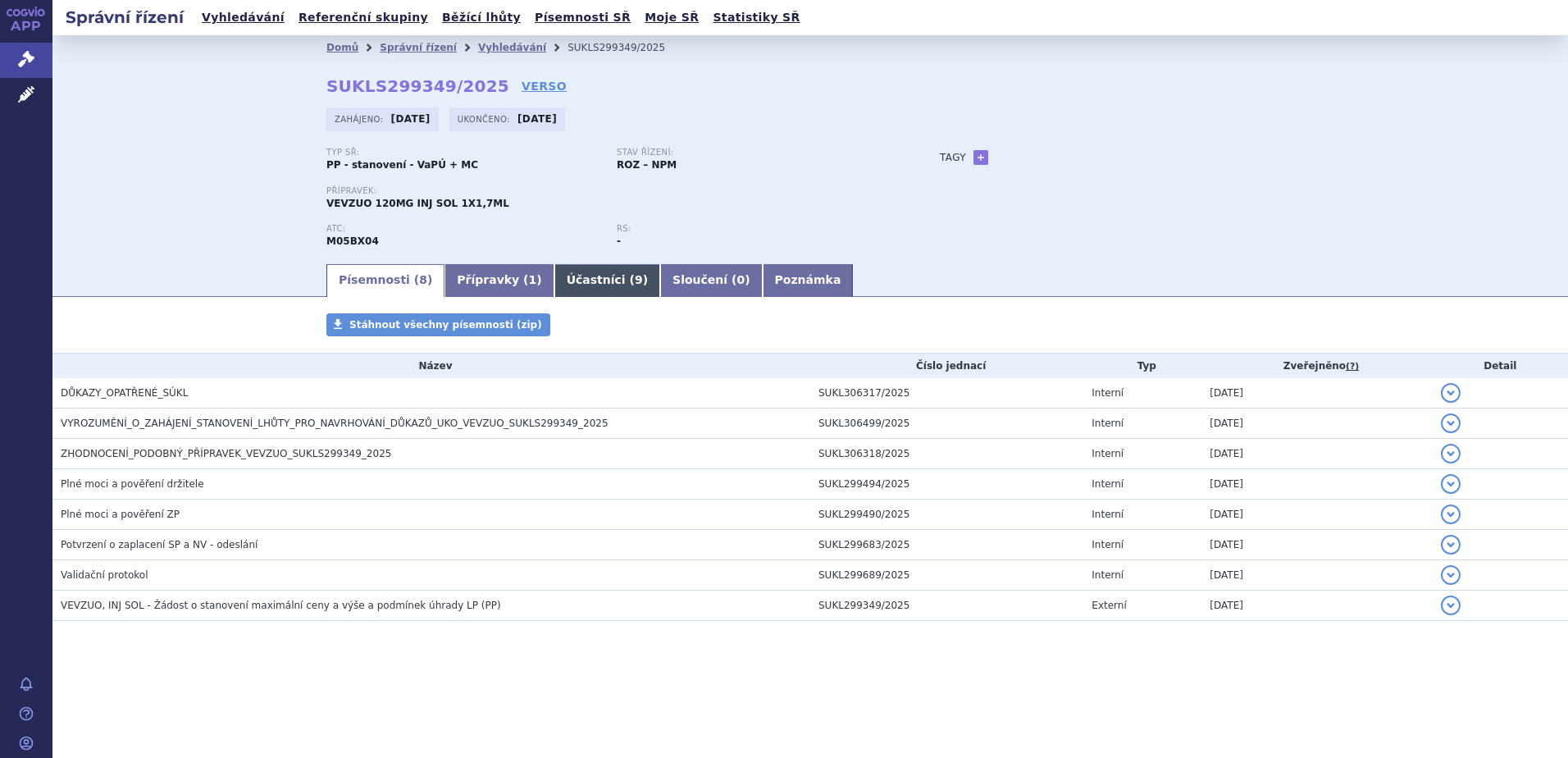
click at [565, 281] on link "Účastníci ( 9 )" at bounding box center [608, 281] width 106 height 32
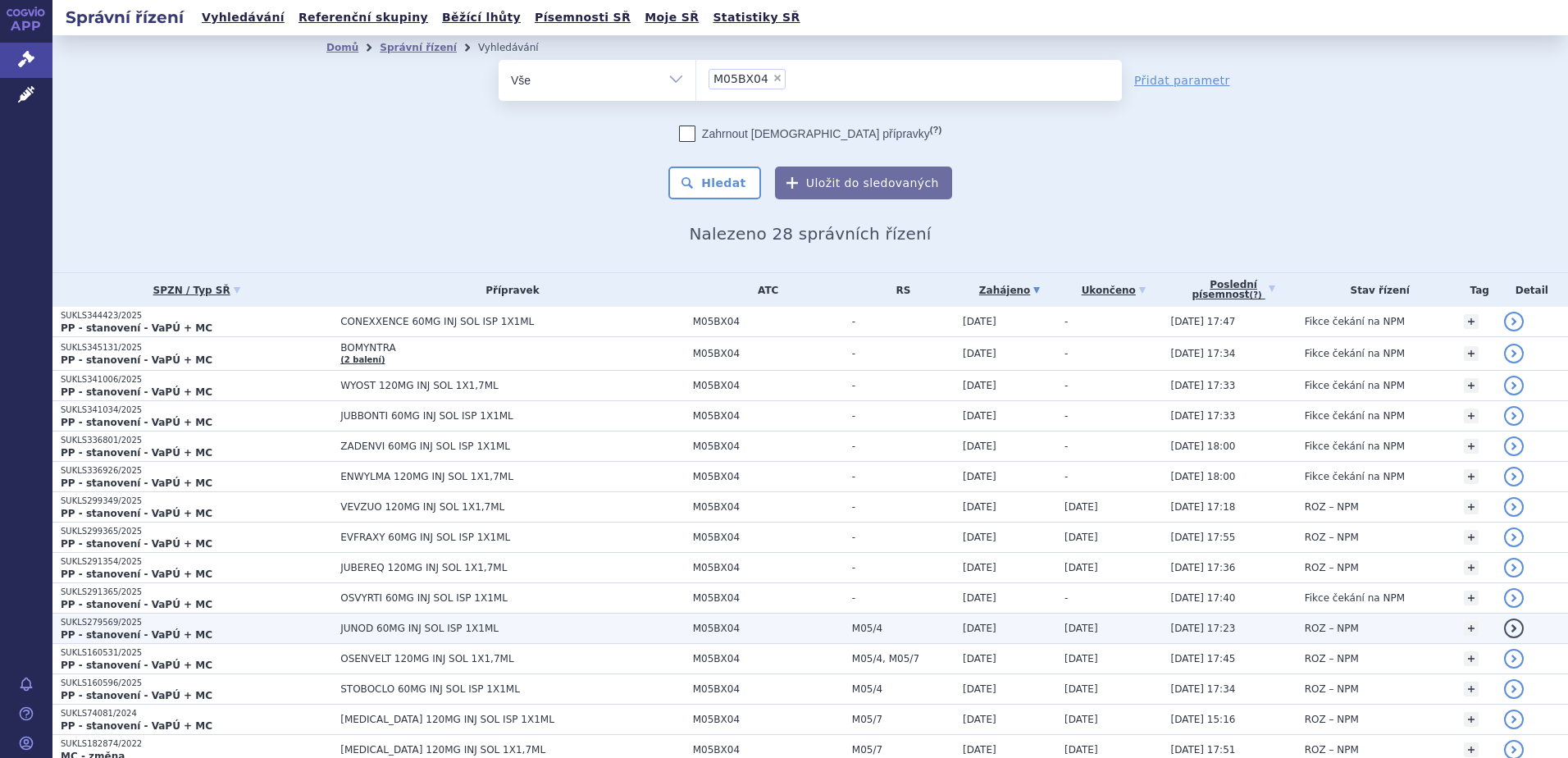
scroll to position [219, 0]
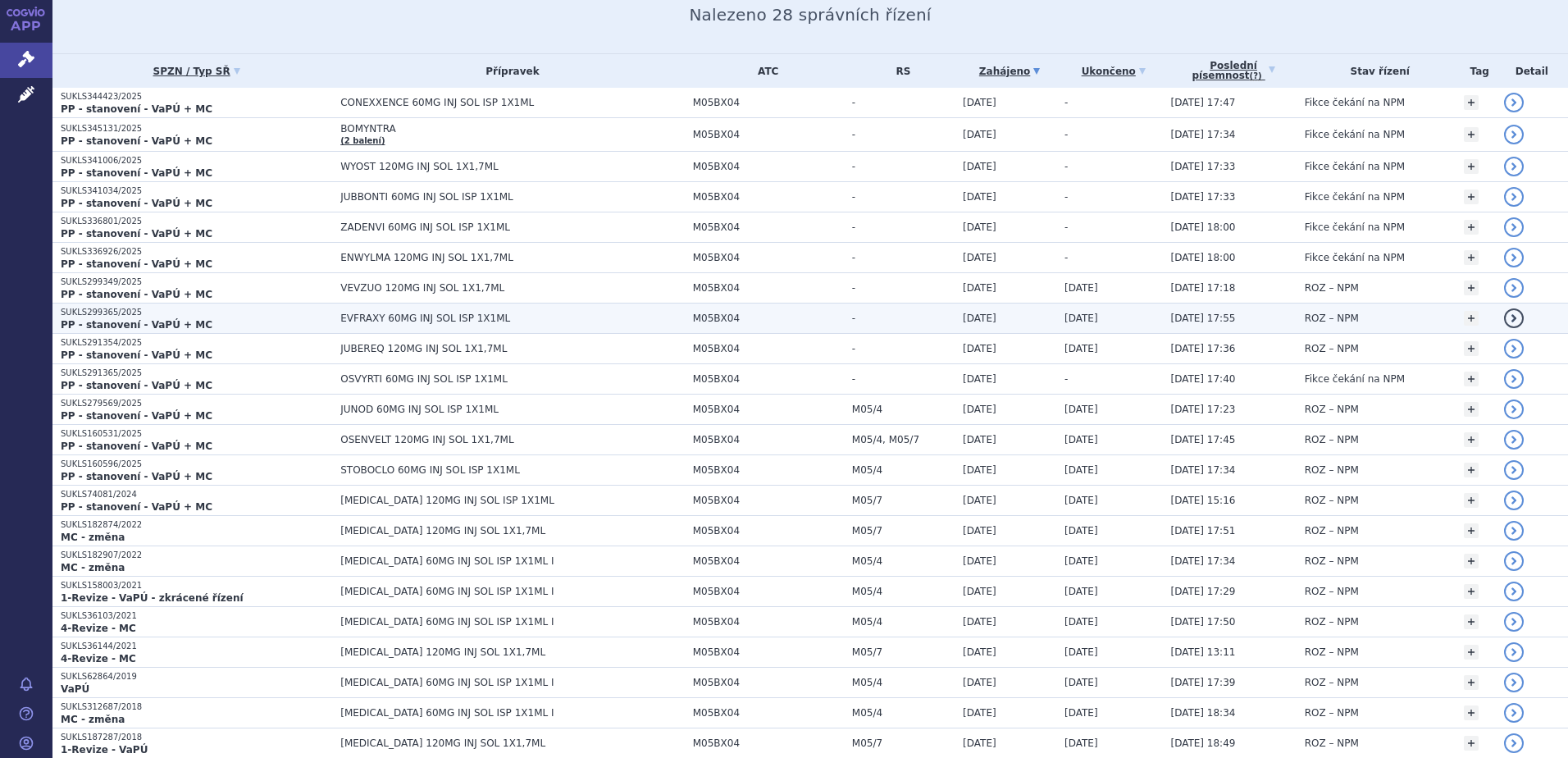
click at [379, 312] on td "EVFRAXY 60MG INJ SOL ISP 1X1ML" at bounding box center [507, 319] width 352 height 31
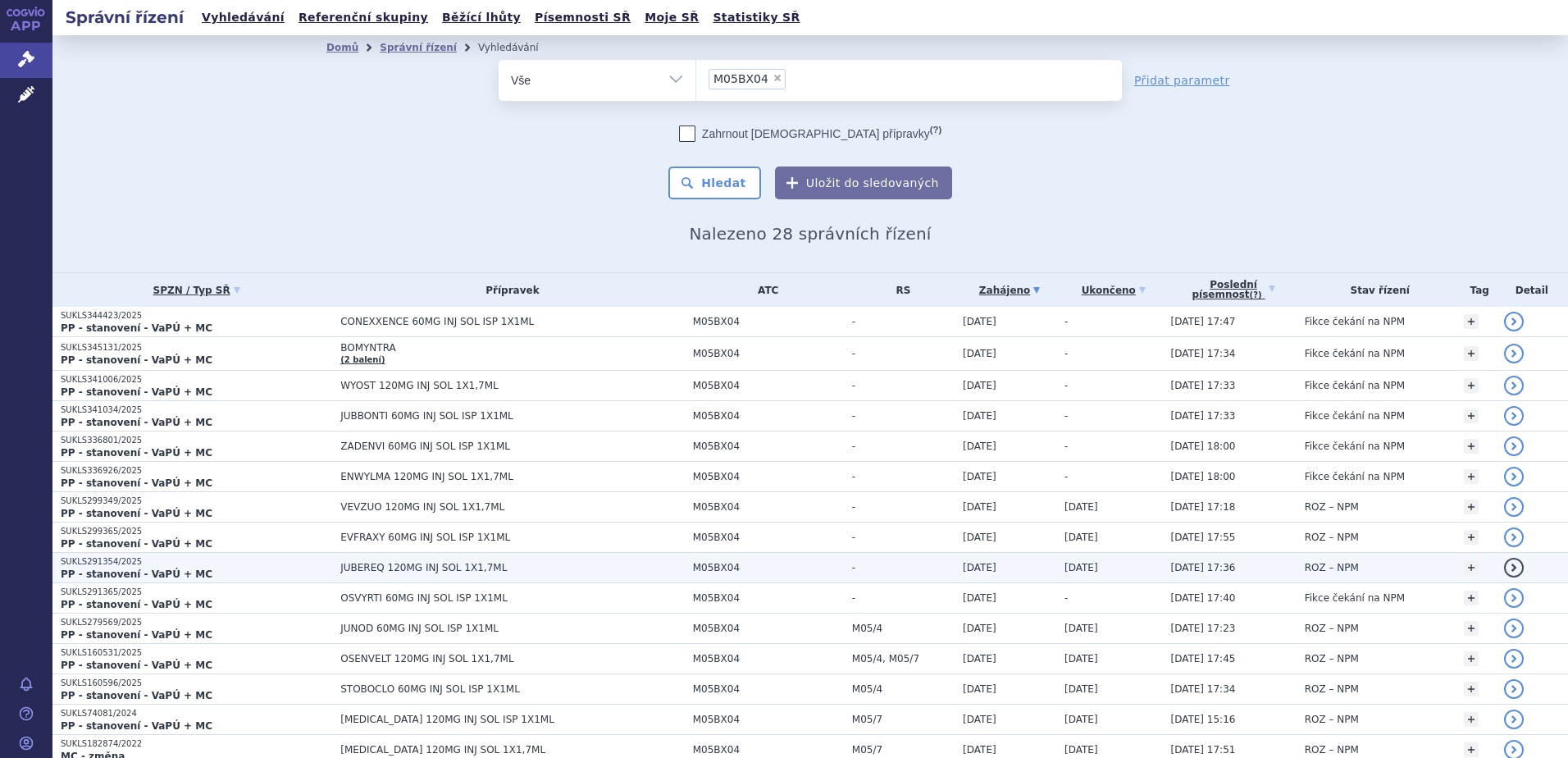
click at [365, 569] on span "JUBEREQ 120MG INJ SOL 1X1,7ML" at bounding box center [512, 567] width 343 height 12
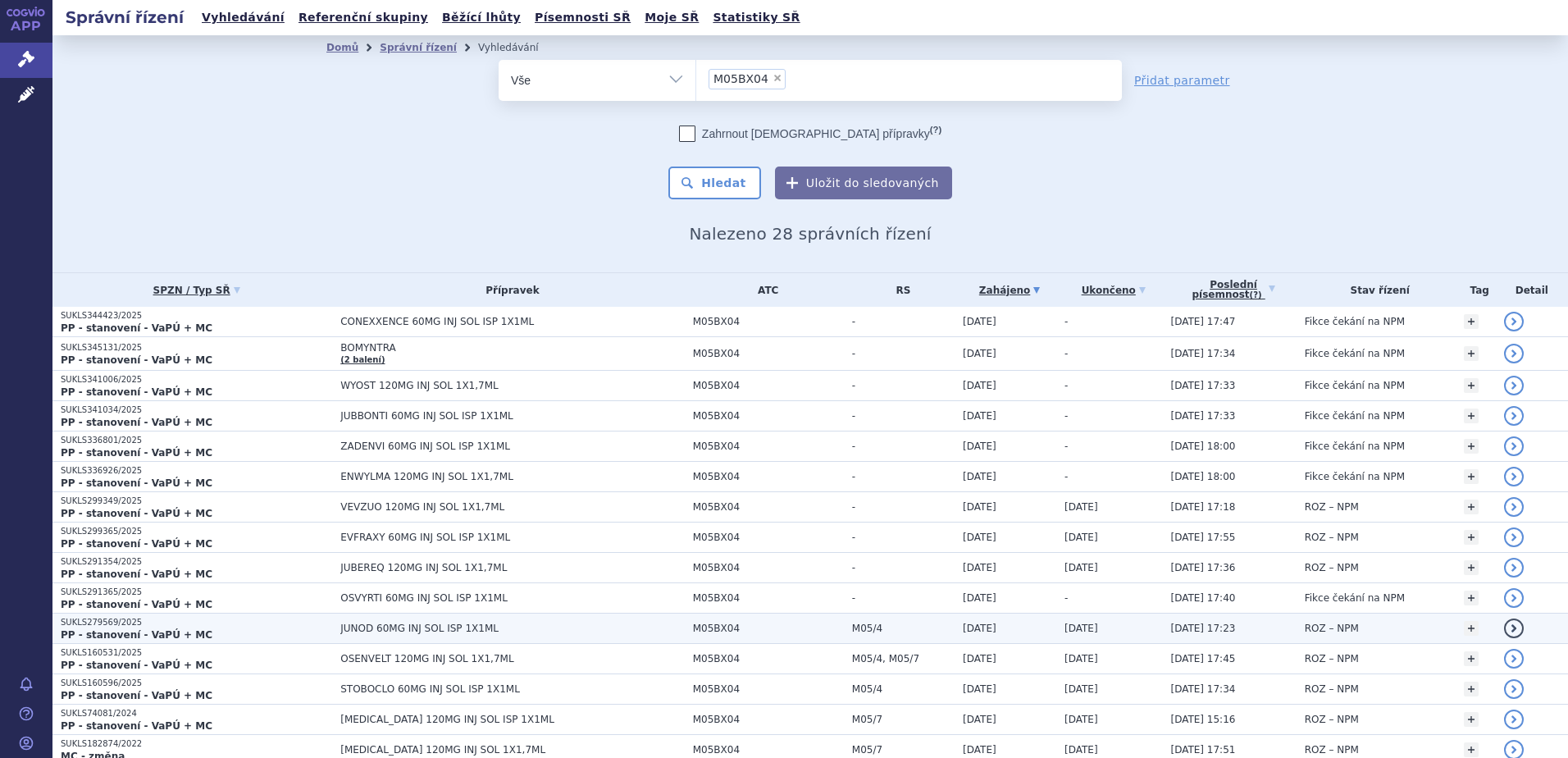
click at [396, 630] on span "JUNOD 60MG INJ SOL ISP 1X1ML" at bounding box center [512, 628] width 343 height 12
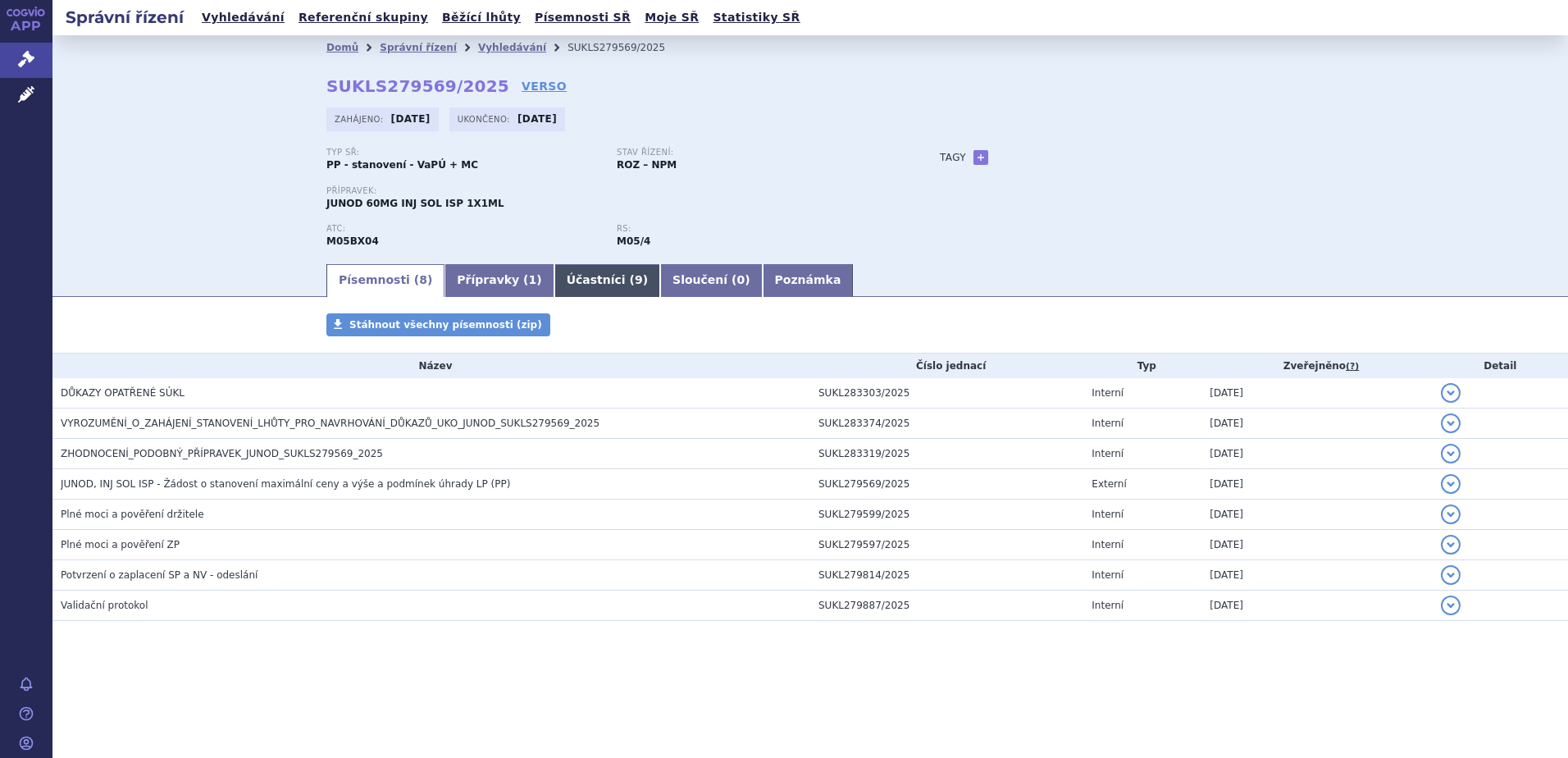
click at [566, 279] on link "Účastníci ( 9 )" at bounding box center [608, 281] width 106 height 32
